Goal: Check status: Check status

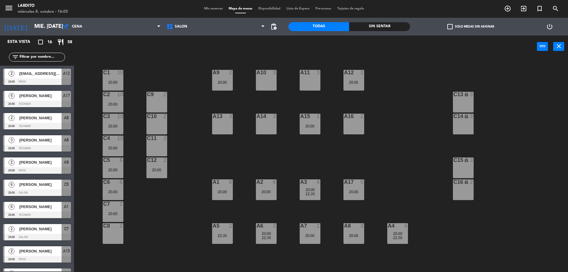
click at [72, 45] on span "58" at bounding box center [69, 42] width 5 height 7
click at [69, 41] on span "58" at bounding box center [69, 42] width 5 height 7
click at [45, 22] on input "mié. [DATE]" at bounding box center [65, 27] width 69 height 12
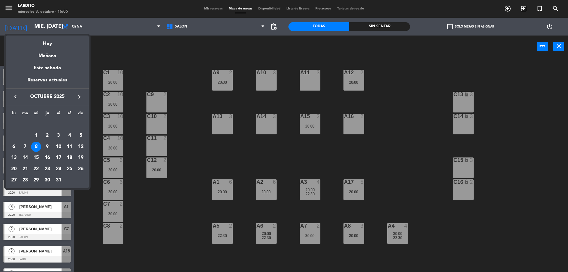
click at [41, 147] on td "8" at bounding box center [35, 146] width 11 height 11
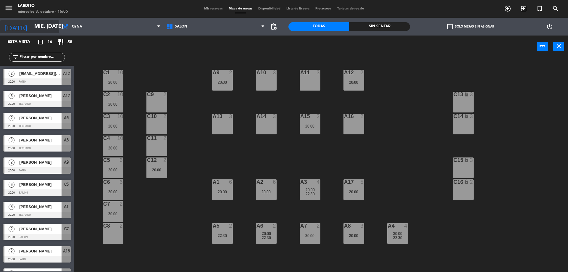
click at [50, 28] on input "mié. [DATE]" at bounding box center [65, 27] width 69 height 12
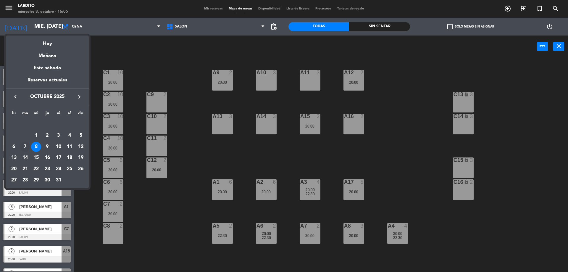
click at [24, 142] on div "7" at bounding box center [25, 147] width 10 height 10
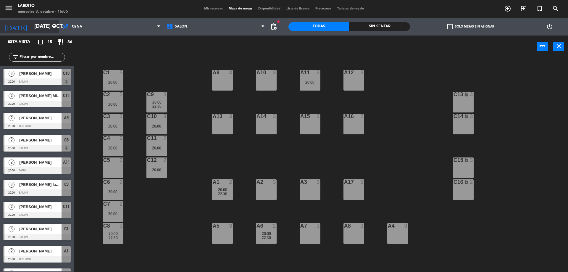
click at [49, 29] on input "[DATE] oct." at bounding box center [65, 27] width 69 height 12
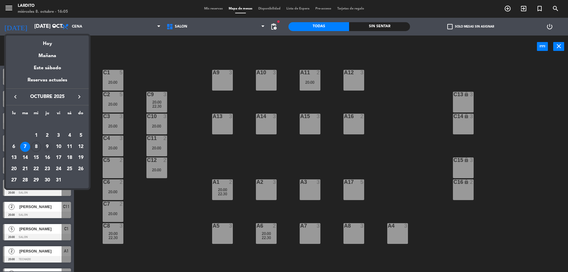
click at [44, 148] on div "9" at bounding box center [47, 147] width 10 height 10
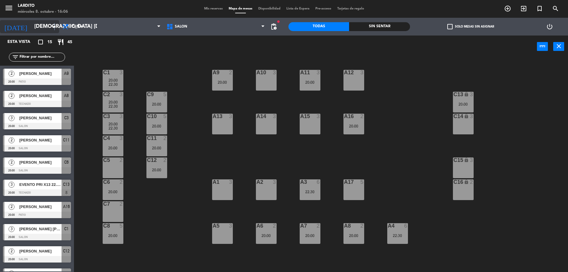
click at [54, 27] on icon "arrow_drop_down" at bounding box center [54, 26] width 7 height 7
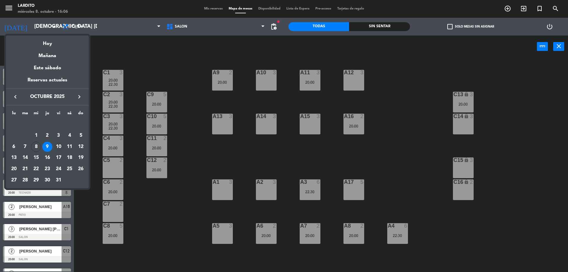
click at [58, 146] on div "10" at bounding box center [59, 147] width 10 height 10
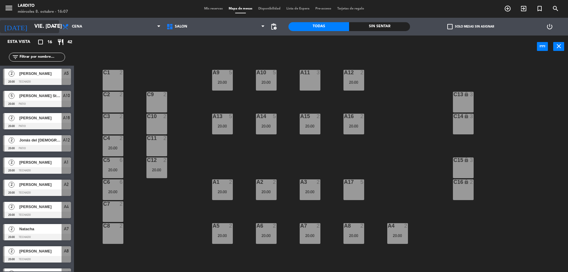
click at [54, 27] on icon "arrow_drop_down" at bounding box center [54, 26] width 7 height 7
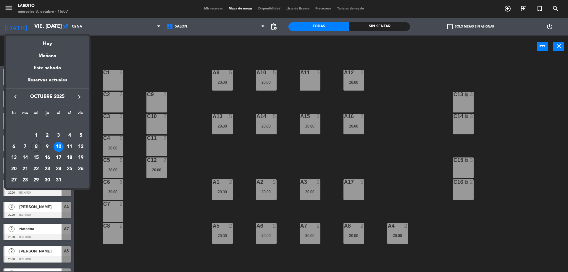
click at [71, 150] on div "11" at bounding box center [69, 147] width 10 height 10
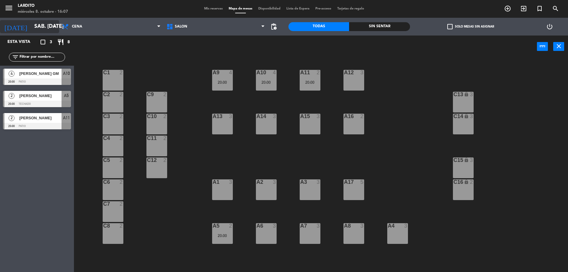
click at [37, 30] on input "sáb. [DATE]" at bounding box center [65, 27] width 69 height 12
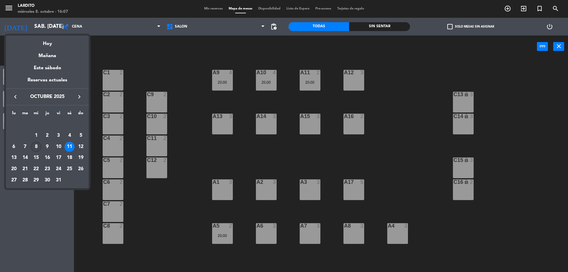
click at [37, 144] on div "8" at bounding box center [36, 147] width 10 height 10
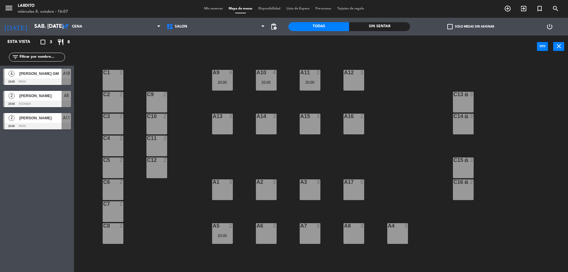
type input "mié. [DATE]"
